Goal: Find specific page/section: Find specific page/section

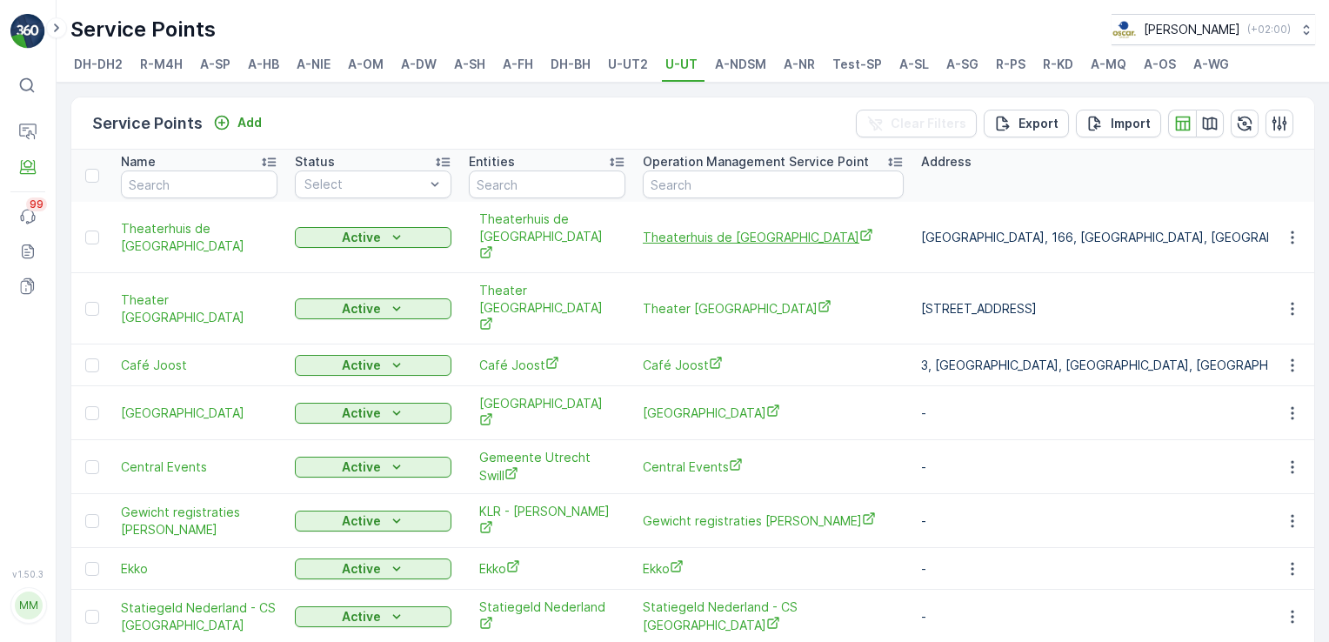
click at [645, 230] on span "Theaterhuis de [GEOGRAPHIC_DATA]" at bounding box center [773, 237] width 261 height 18
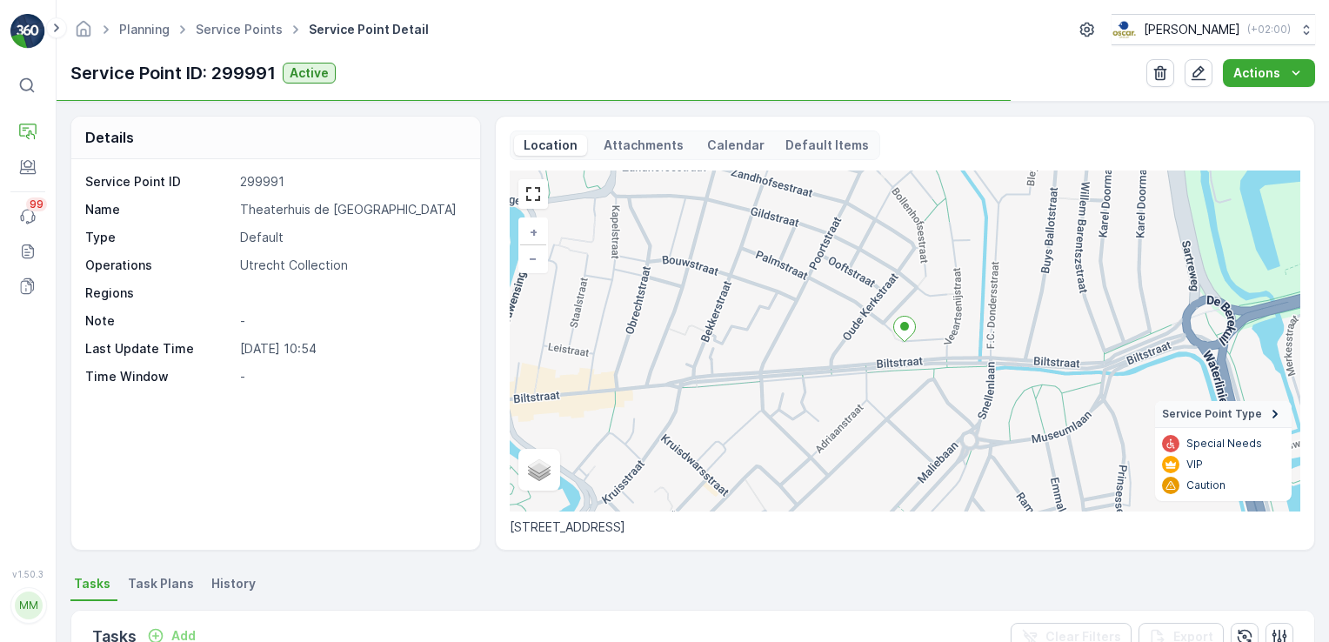
scroll to position [261, 0]
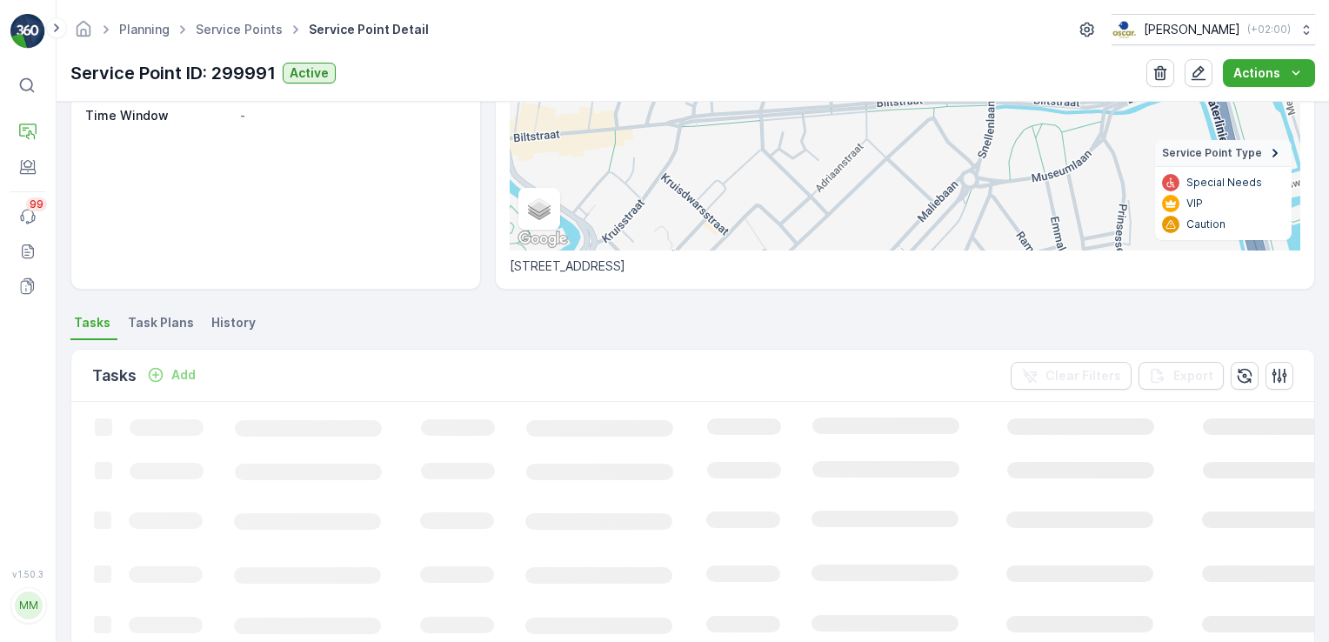
click at [164, 311] on li "Task Plans" at bounding box center [162, 325] width 77 height 30
